Goal: Transaction & Acquisition: Purchase product/service

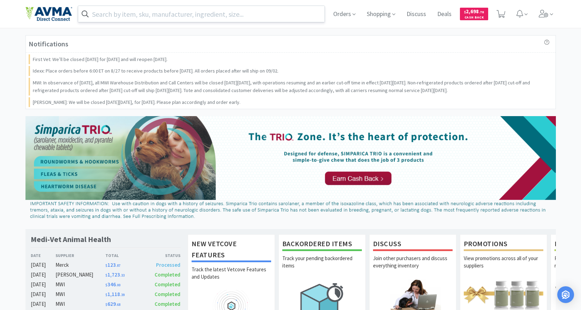
click at [163, 10] on input "text" at bounding box center [201, 14] width 247 height 16
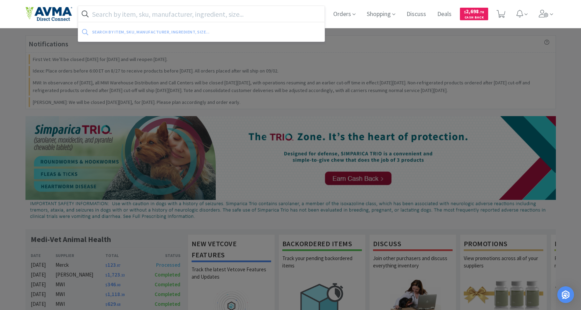
paste input "061031"
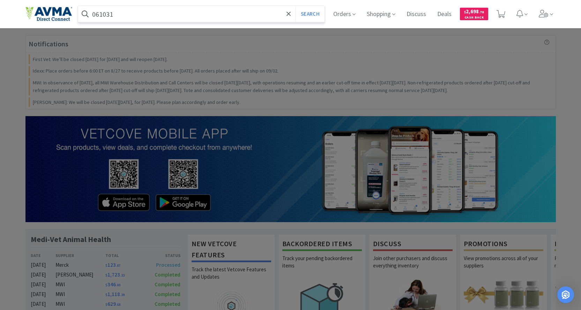
type input "061031"
click at [295, 6] on button "Search" at bounding box center [309, 14] width 29 height 16
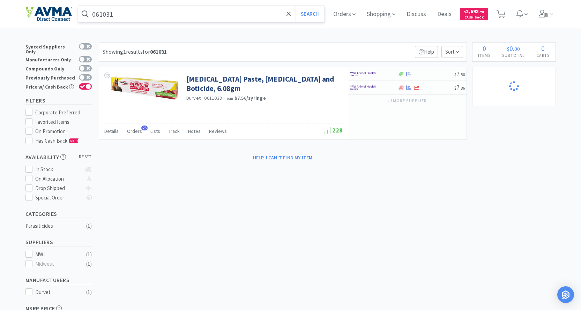
select select "4"
select select "1"
select select "5"
select select "2"
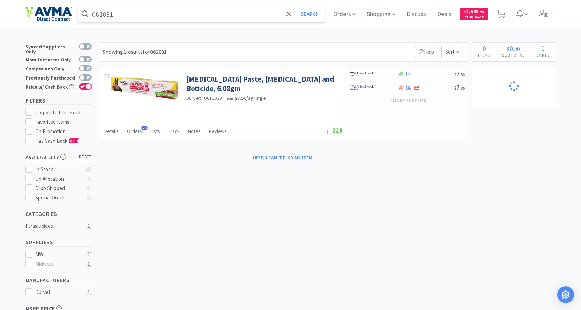
select select "5"
select select "2"
select select "1"
select select "8"
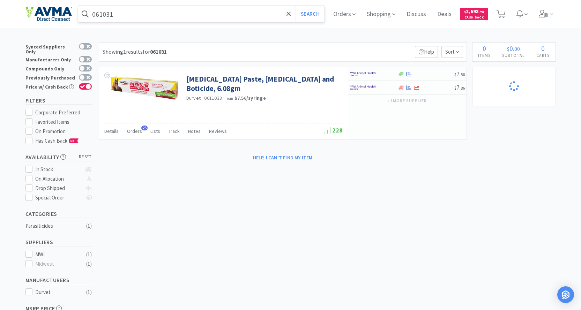
select select "2"
select select "17"
select select "11"
select select "2"
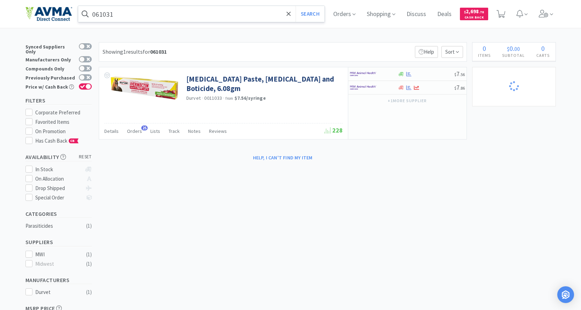
select select "1"
select select "4"
select select "1"
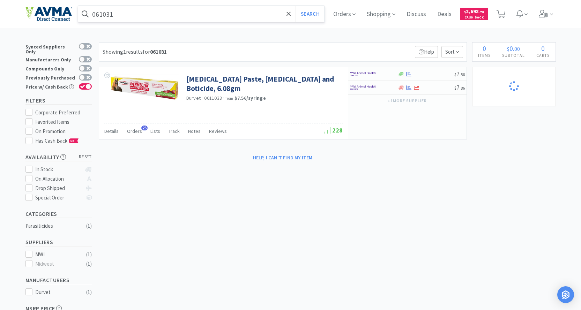
select select "1"
select select "7"
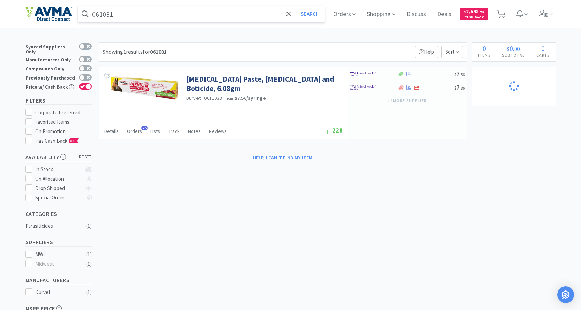
select select "1"
select select "45"
select select "2"
select select "3"
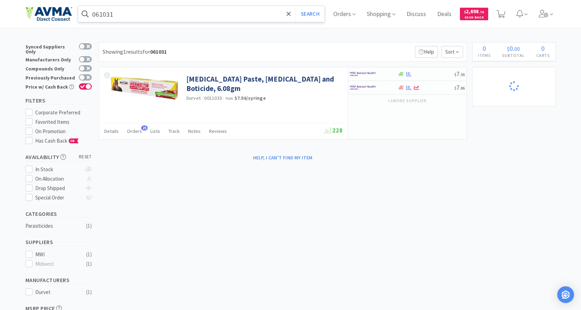
select select "1"
select select "3"
select select "2"
select select "3"
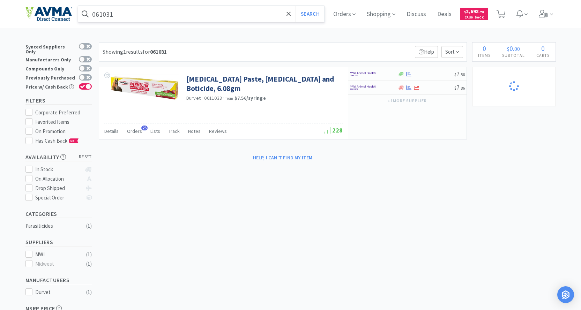
select select "1"
select select "60"
select select "1"
select select "12"
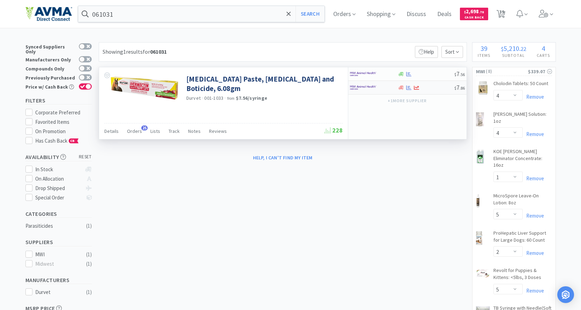
click at [362, 84] on img at bounding box center [363, 87] width 26 height 10
select select "1"
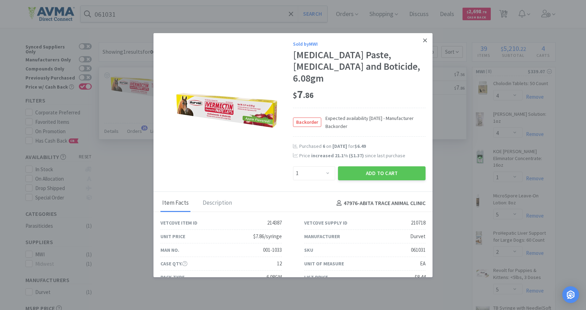
click at [419, 44] on link at bounding box center [425, 40] width 12 height 15
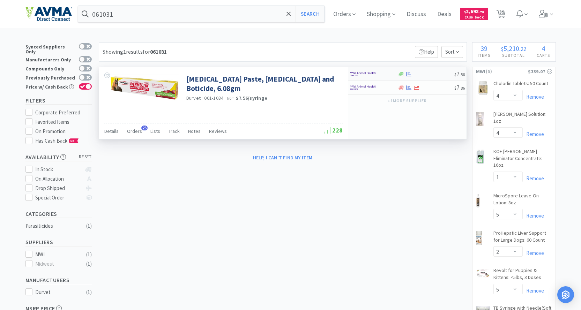
click at [360, 70] on img at bounding box center [363, 74] width 26 height 10
select select "1"
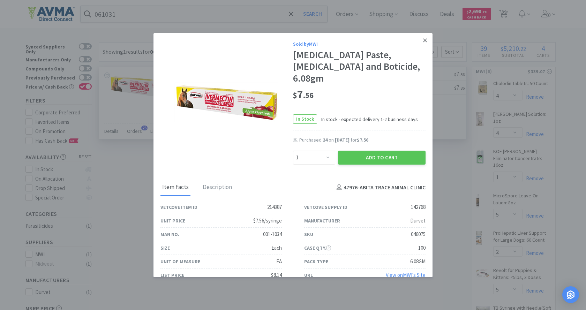
click at [419, 40] on link at bounding box center [425, 40] width 12 height 15
